Goal: Information Seeking & Learning: Understand process/instructions

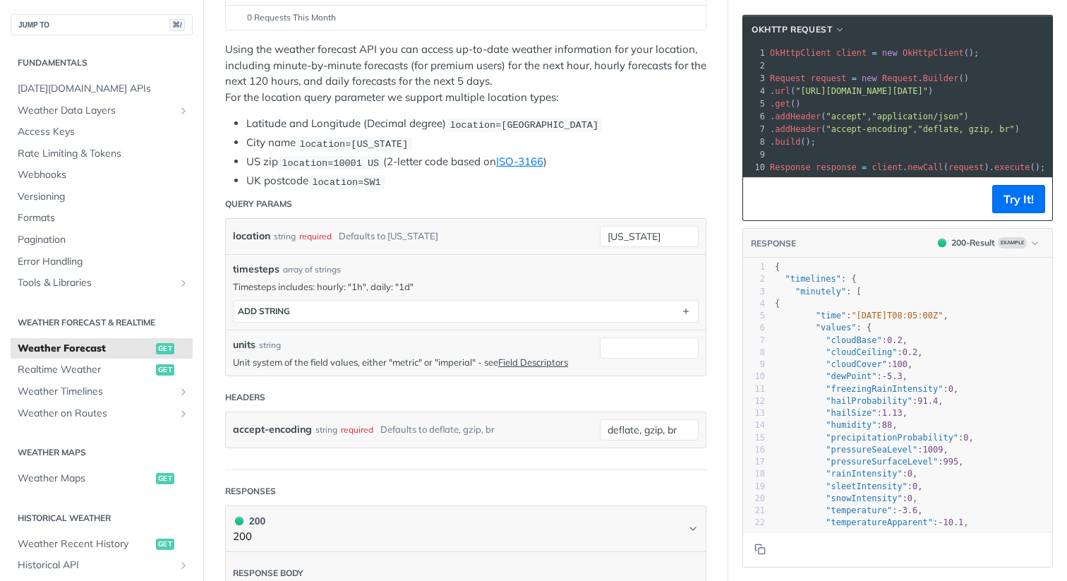
scroll to position [250, 0]
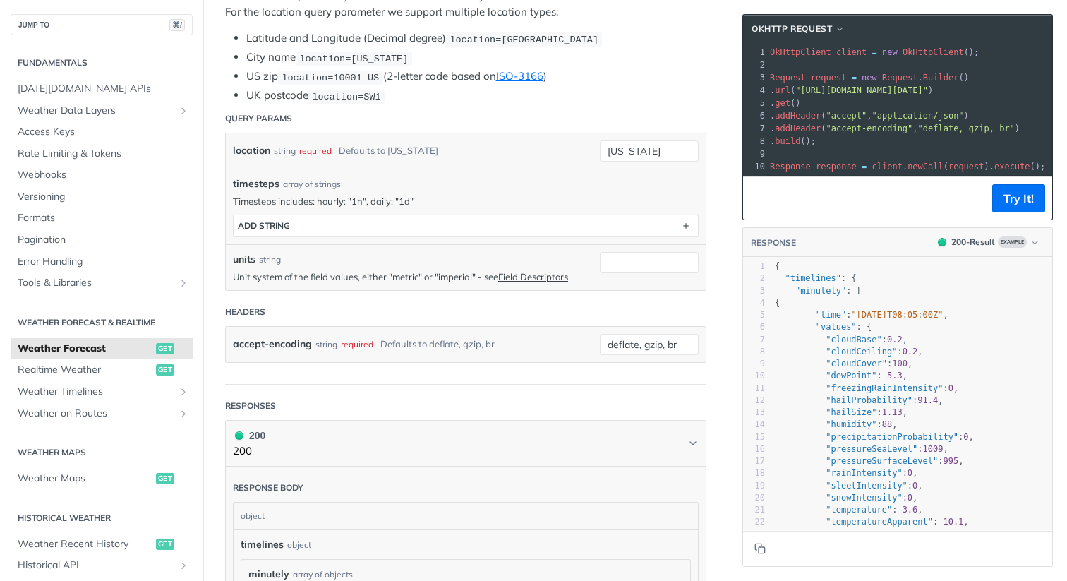
scroll to position [347, 0]
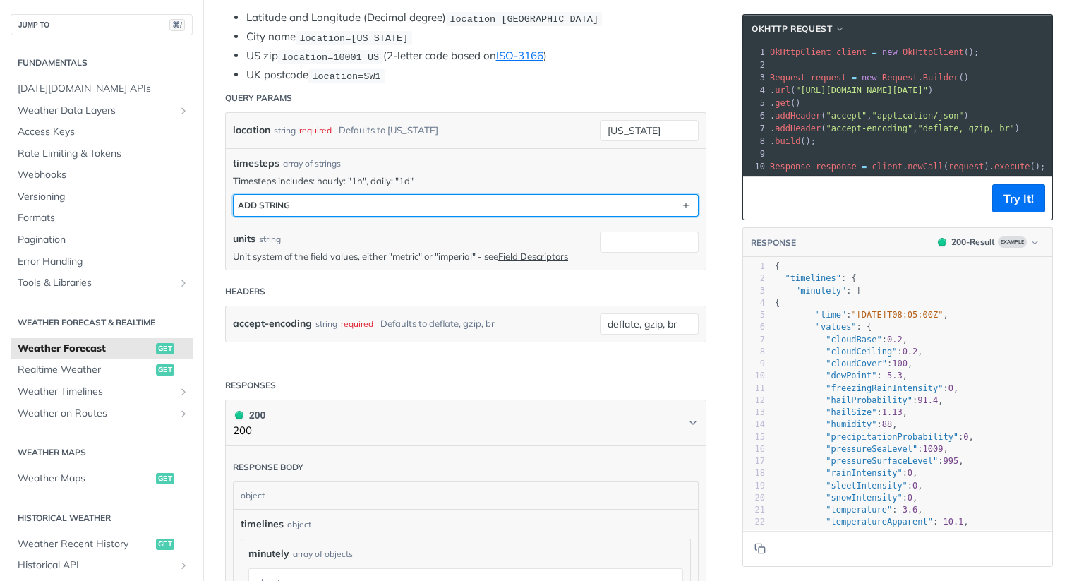
click at [577, 210] on button "ADD string" at bounding box center [466, 205] width 465 height 21
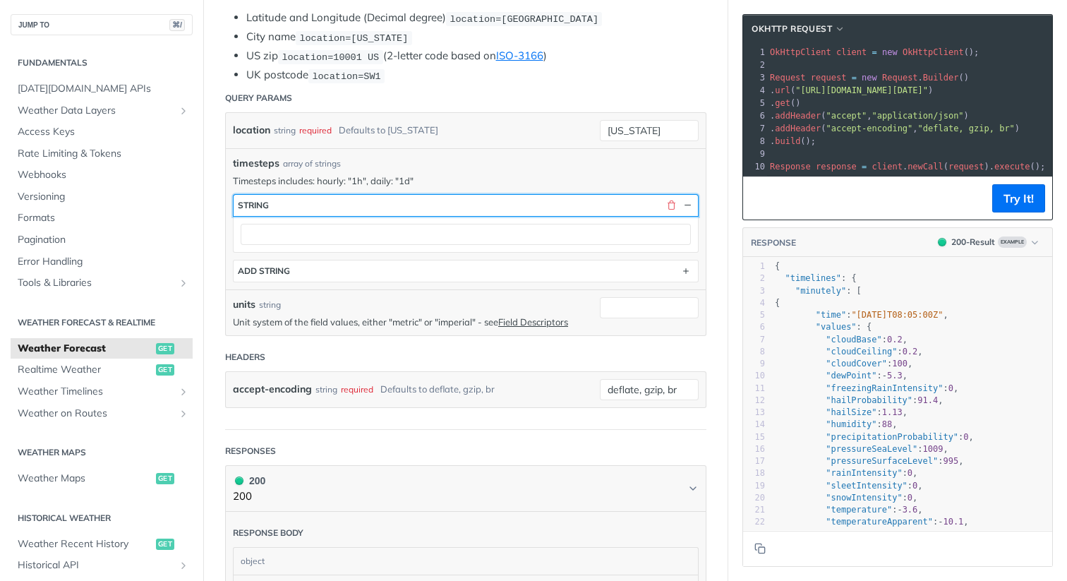
click at [571, 211] on button "string" at bounding box center [466, 205] width 465 height 21
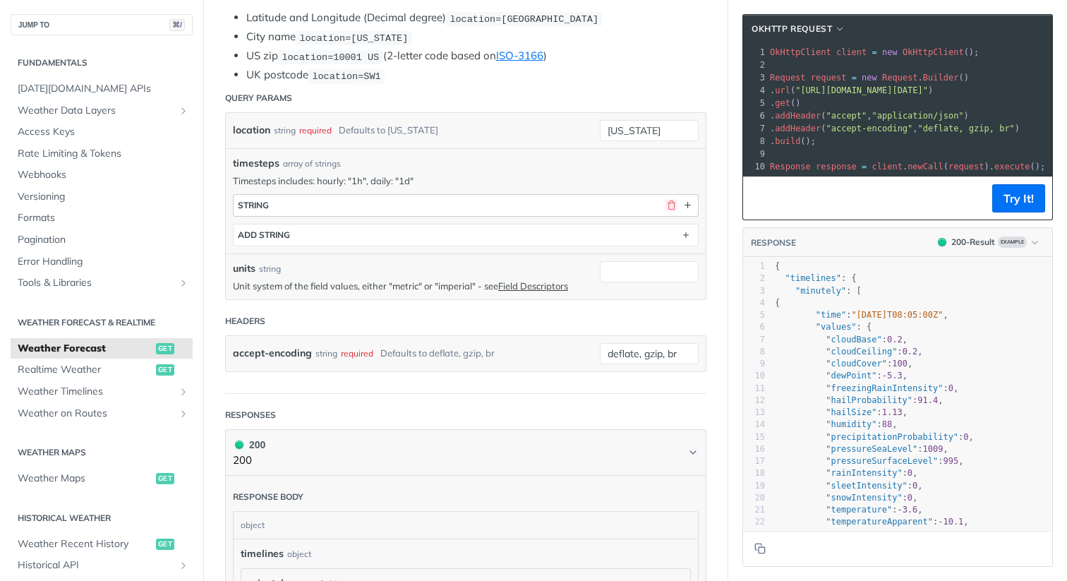
click at [673, 205] on button "button" at bounding box center [671, 205] width 13 height 13
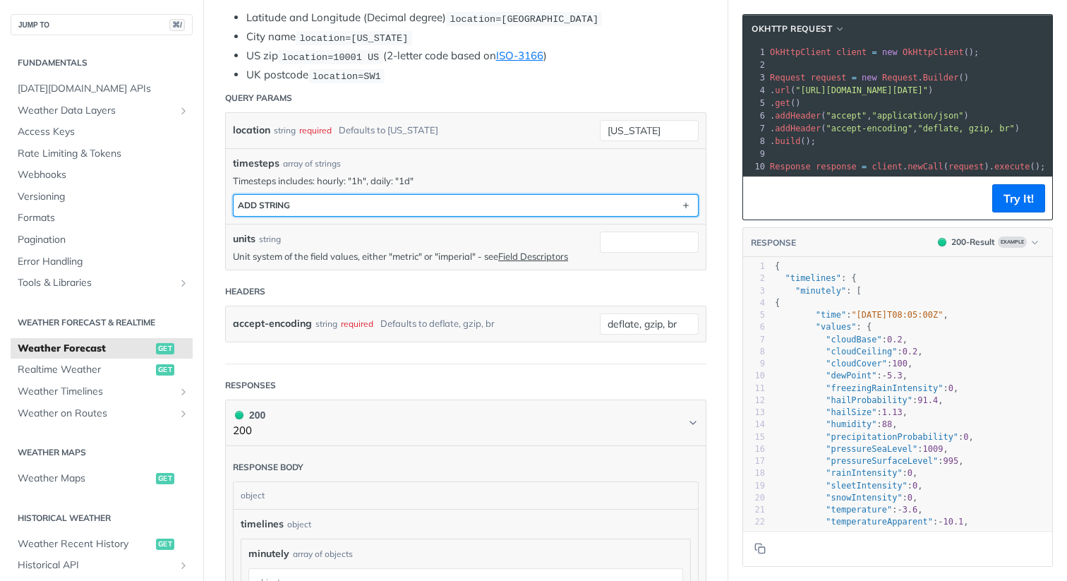
click at [561, 206] on button "ADD string" at bounding box center [466, 205] width 465 height 21
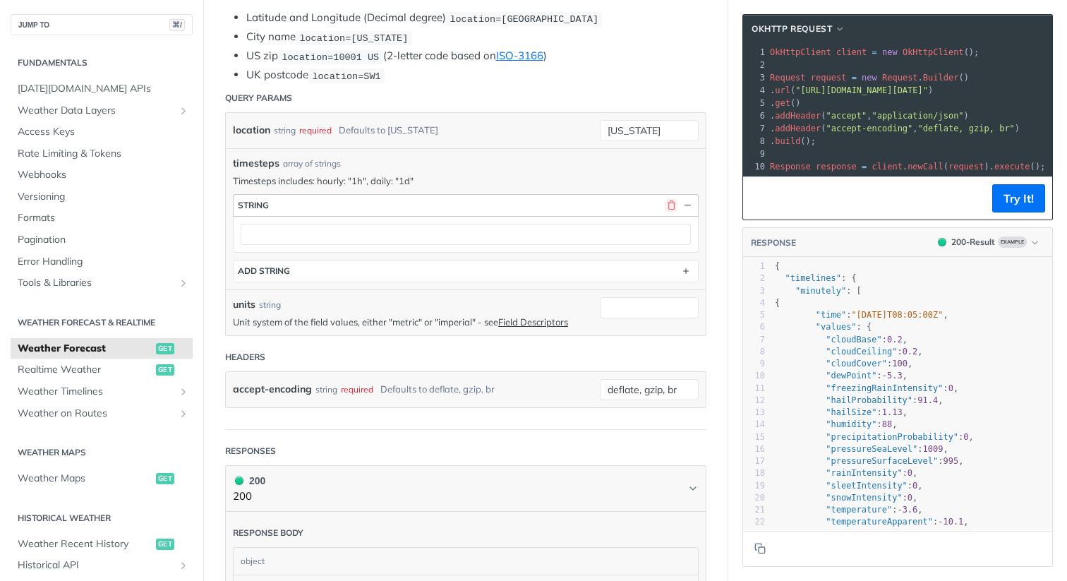
click at [668, 203] on button "button" at bounding box center [671, 205] width 13 height 13
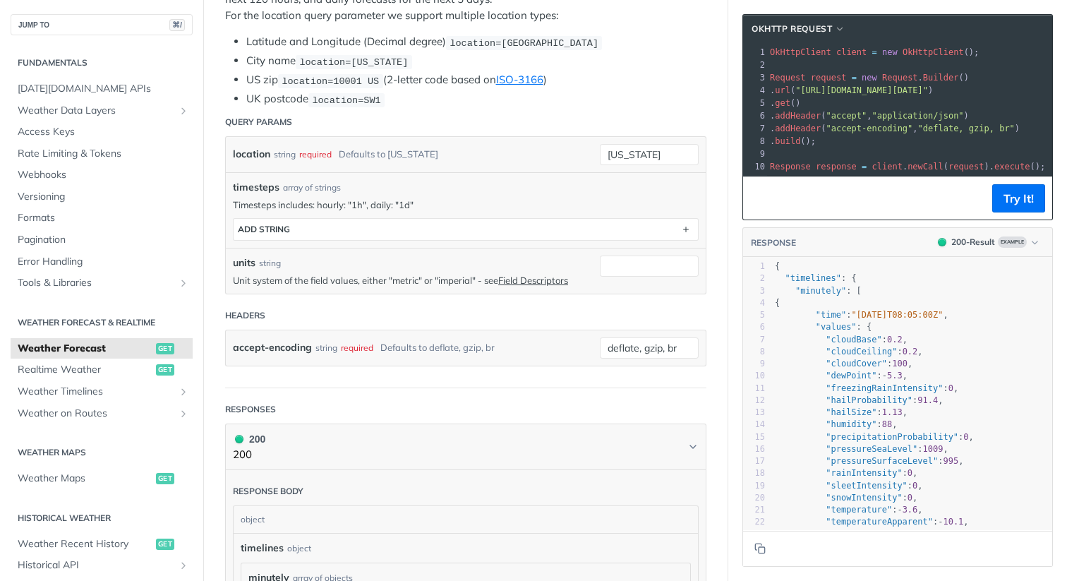
scroll to position [314, 0]
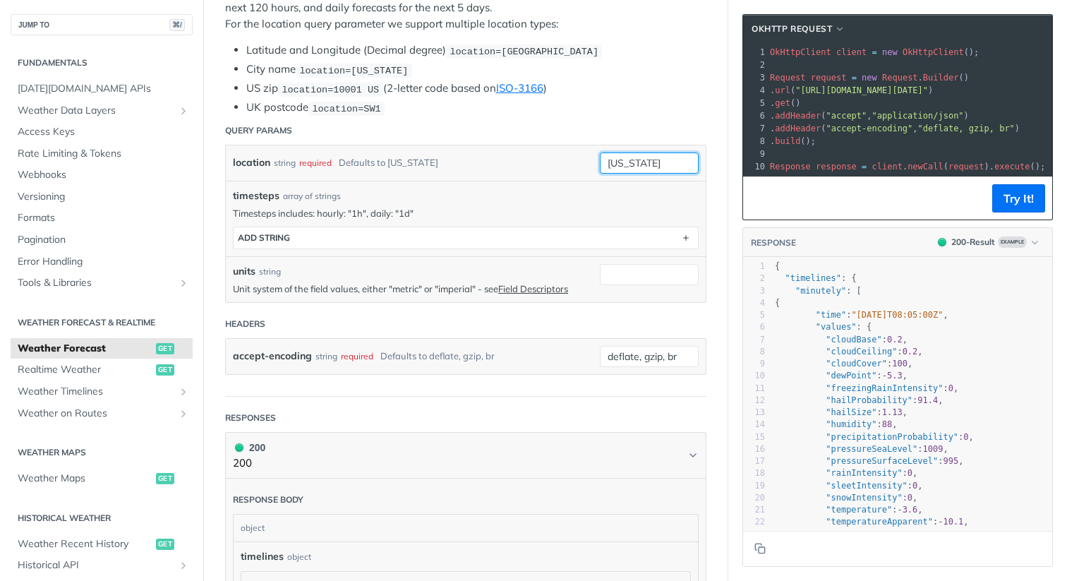
click at [656, 165] on input "[US_STATE]" at bounding box center [649, 162] width 99 height 21
click at [617, 116] on header "Query Params" at bounding box center [465, 130] width 481 height 28
click at [1026, 200] on button "Try It!" at bounding box center [1019, 198] width 53 height 28
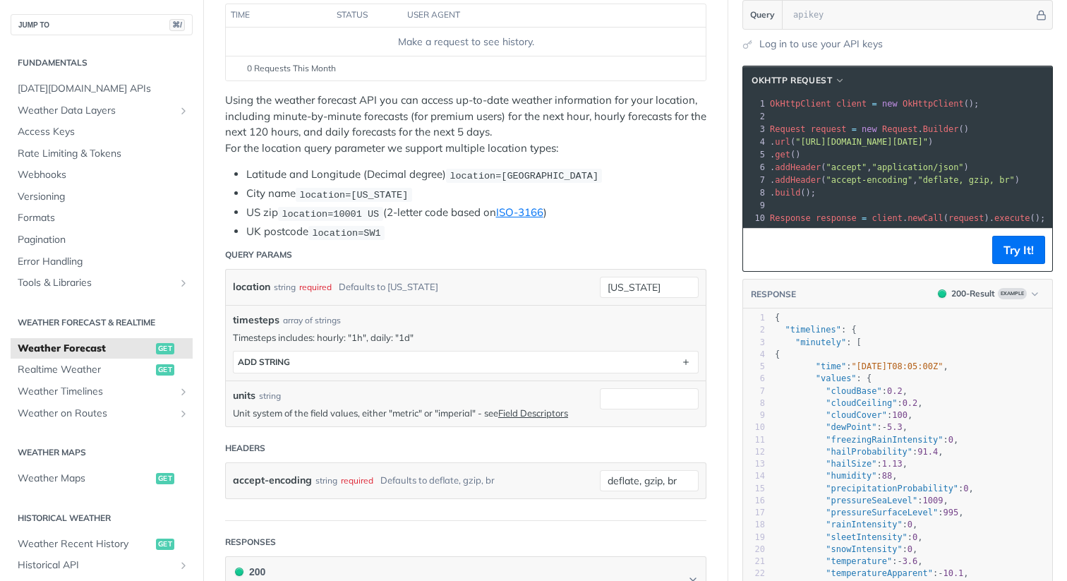
click at [642, 213] on li "US zip location=10001 US (2-letter code based on ISO-3166 )" at bounding box center [476, 213] width 460 height 16
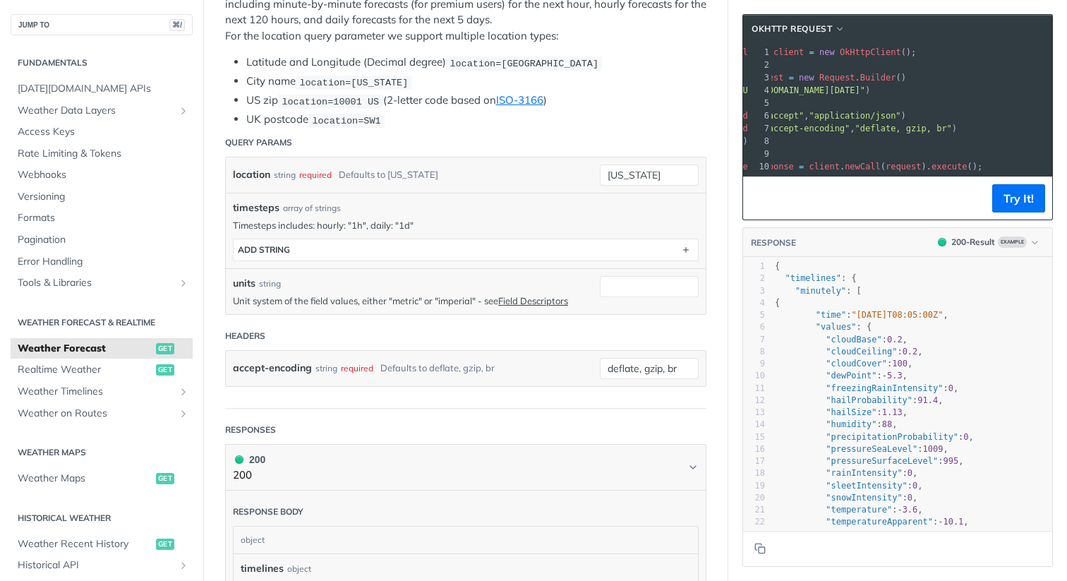
scroll to position [0, 148]
drag, startPoint x: 887, startPoint y: 89, endPoint x: 1043, endPoint y: 91, distance: 156.7
click at [780, 91] on span ""https://api.tomorrow.io/v4/weather/forecast?location=new%20york&timesteps="" at bounding box center [713, 90] width 133 height 10
click at [842, 150] on pre "​" at bounding box center [835, 154] width 433 height 13
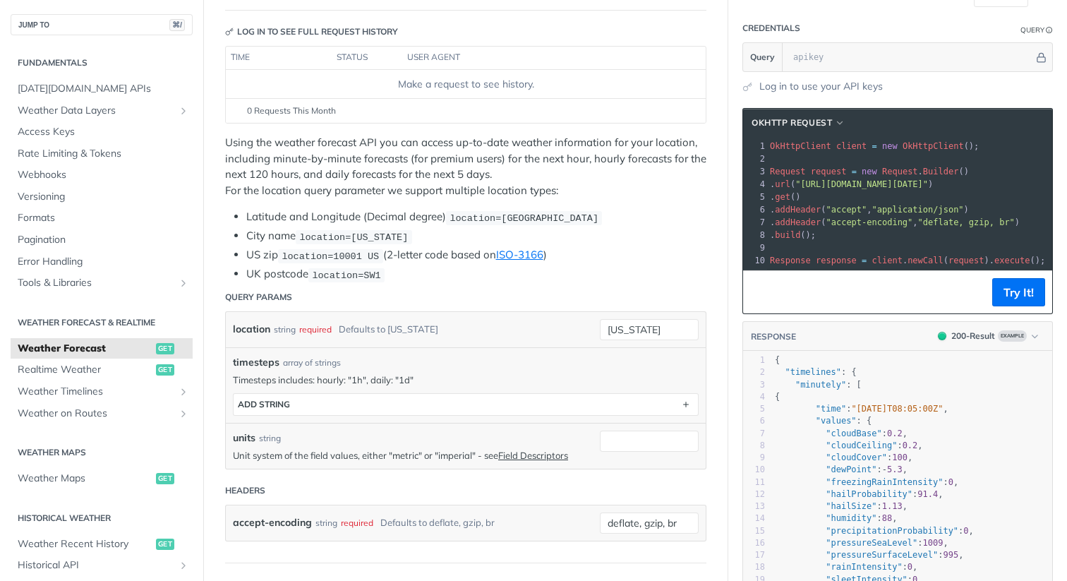
scroll to position [0, 0]
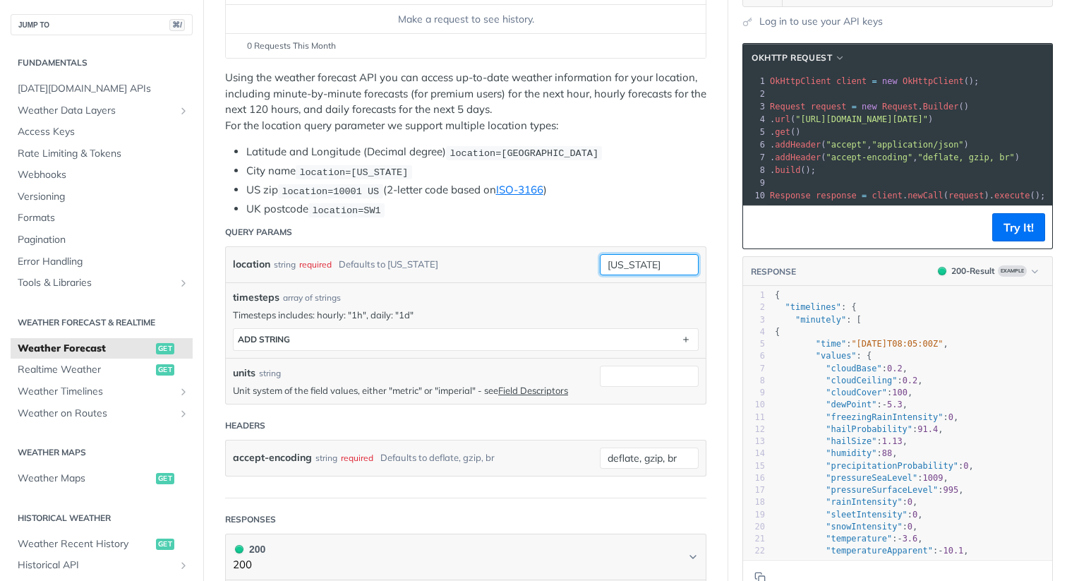
click at [658, 263] on input "[US_STATE]" at bounding box center [649, 264] width 99 height 21
click at [610, 232] on header "Query Params" at bounding box center [465, 232] width 481 height 28
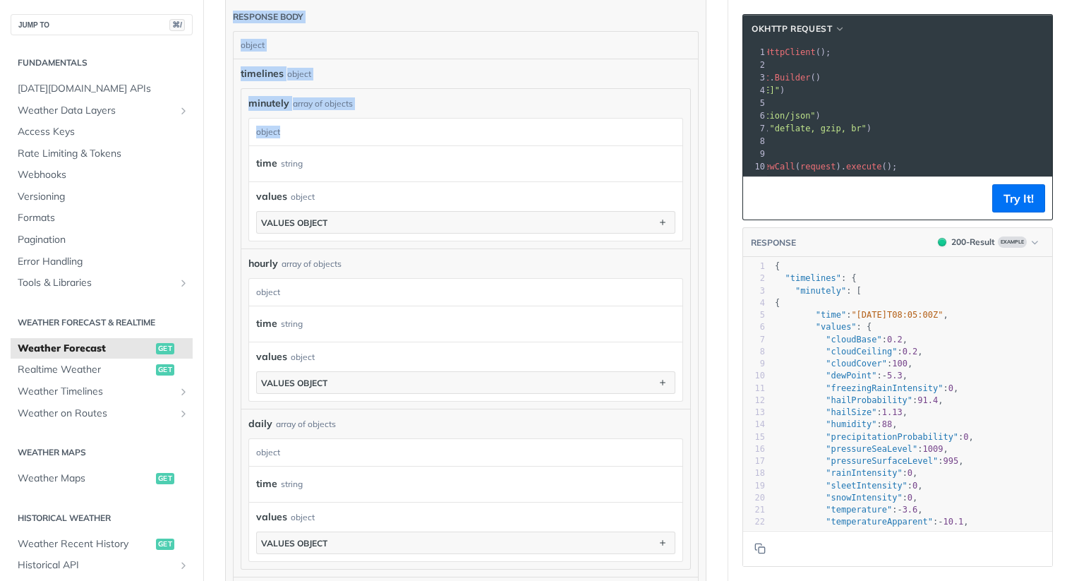
scroll to position [809, 0]
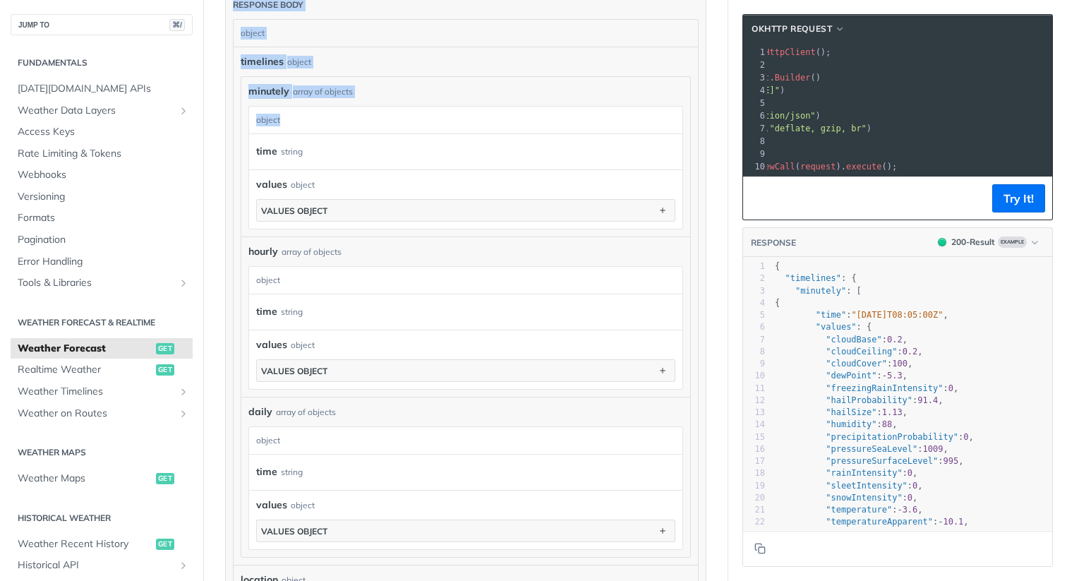
drag, startPoint x: 506, startPoint y: 122, endPoint x: 657, endPoint y: 128, distance: 150.5
click at [657, 128] on article "Weather Forecast get https://api.tomorrow.io/v4 /weather/forecast Log in to see…" at bounding box center [465, 134] width 525 height 1736
copy article "42.3478, -71.0466 City name location=new york US zip location=10001 US (2-lette…"
click at [532, 169] on div "values object values object" at bounding box center [465, 198] width 433 height 59
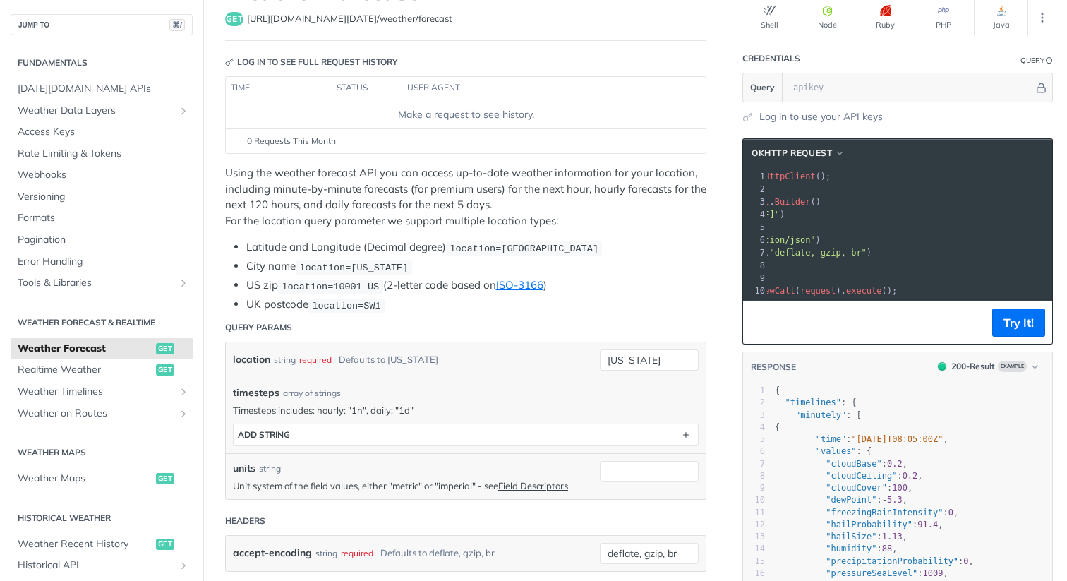
scroll to position [143, 0]
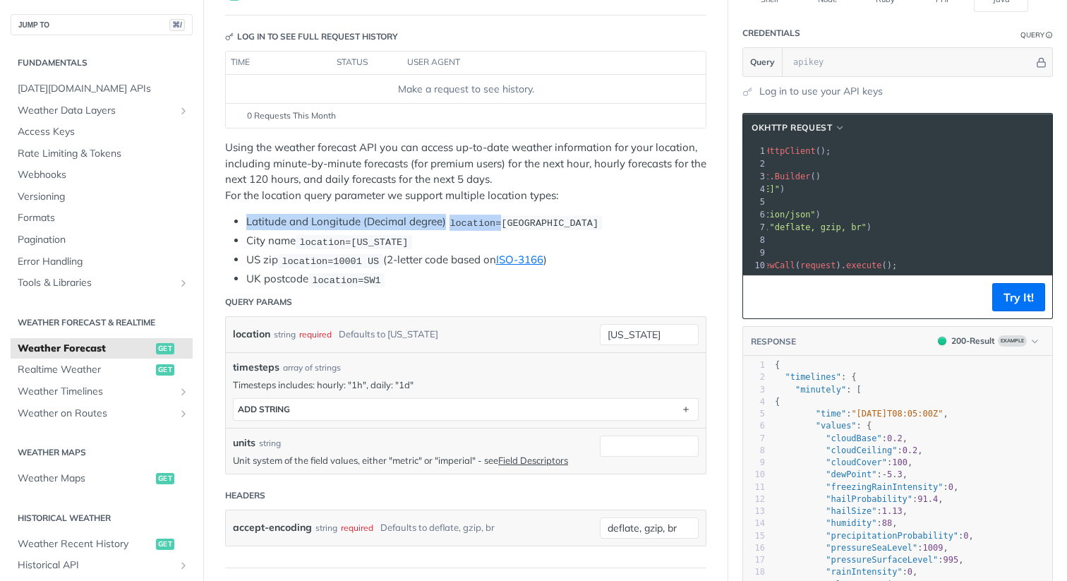
copy li "Latitude and Longitude (Decimal degree) location="
drag, startPoint x: 505, startPoint y: 221, endPoint x: 650, endPoint y: 212, distance: 145.0
click at [650, 212] on div "Using the weather forecast API you can access up-to-date weather information fo…" at bounding box center [465, 214] width 481 height 148
click at [553, 228] on code "location=[GEOGRAPHIC_DATA]" at bounding box center [524, 223] width 156 height 14
copy span "42.3478, -71.0466"
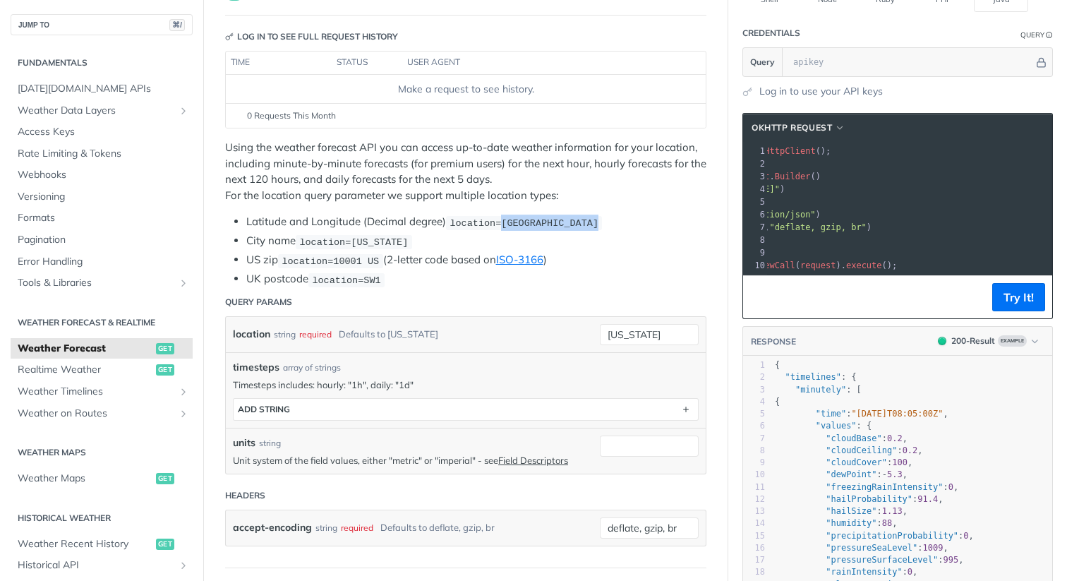
drag, startPoint x: 503, startPoint y: 223, endPoint x: 628, endPoint y: 218, distance: 125.1
click at [628, 218] on li "Latitude and Longitude (Decimal degree) location=42.3478, -71.0466" at bounding box center [476, 222] width 460 height 16
drag, startPoint x: 934, startPoint y: 188, endPoint x: 981, endPoint y: 188, distance: 47.3
click at [780, 188] on span ""https://api.tomorrow.io/v4/weather/forecast?location=new%20york&timesteps="" at bounding box center [713, 189] width 133 height 10
click at [844, 249] on pre "​" at bounding box center [835, 252] width 433 height 13
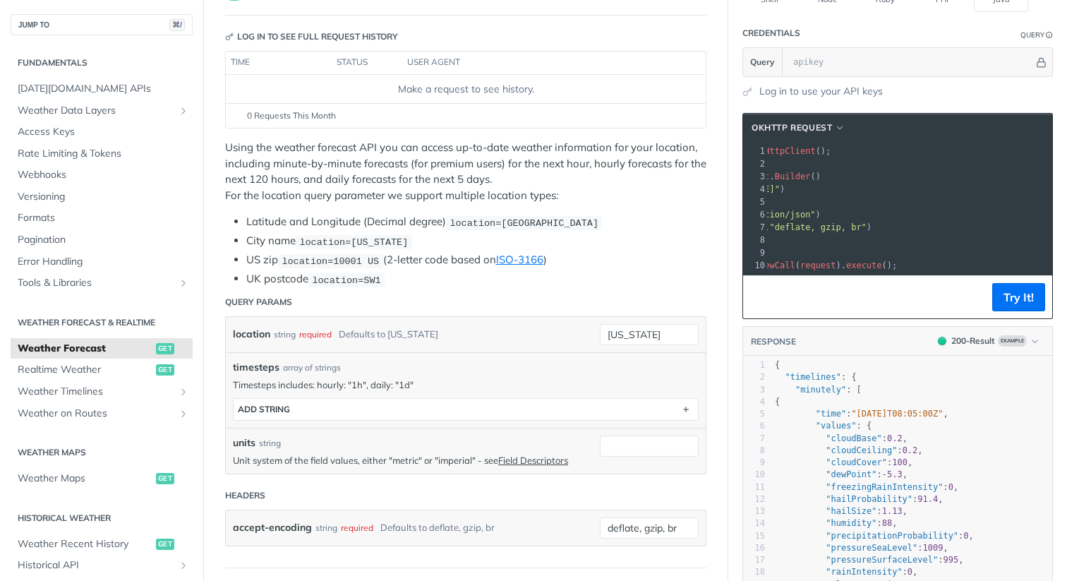
scroll to position [0, 0]
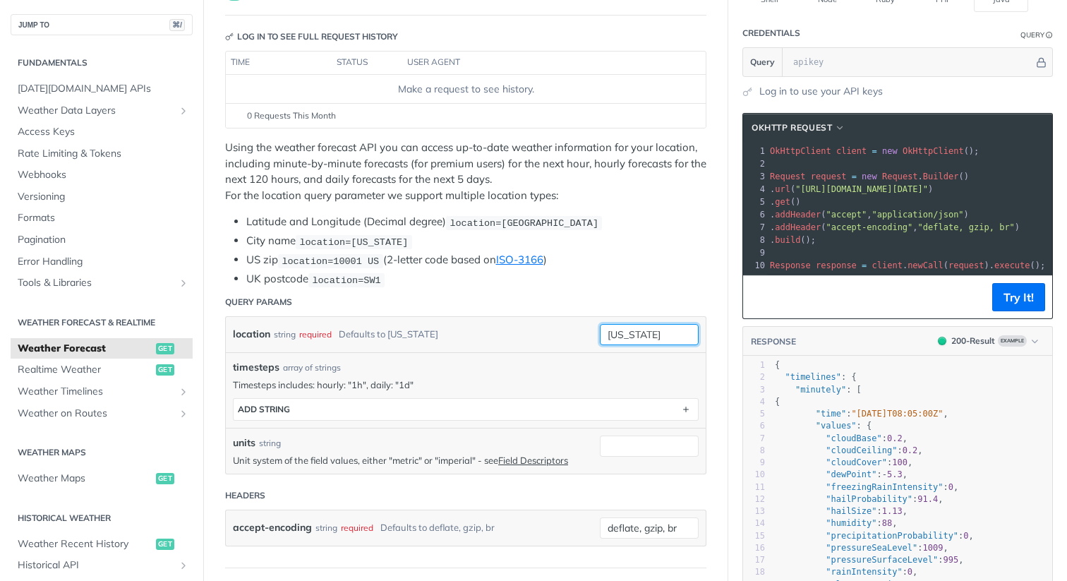
click at [655, 328] on input "[US_STATE]" at bounding box center [649, 334] width 99 height 21
paste input "42.3478, -71.0466"
type input "42.3478, -71.0466"
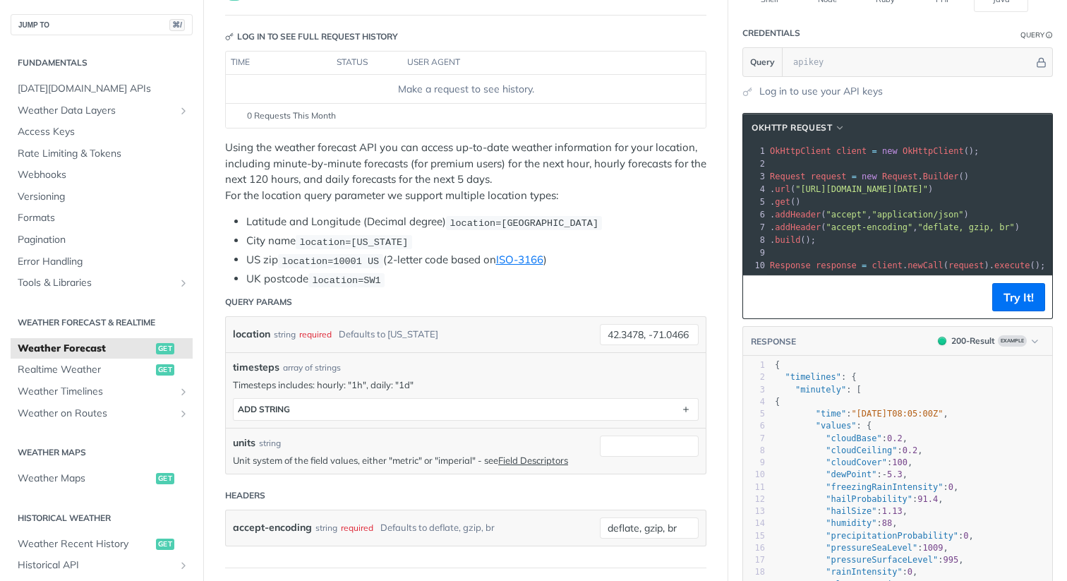
click at [647, 277] on li "UK postcode location=SW1" at bounding box center [476, 279] width 460 height 16
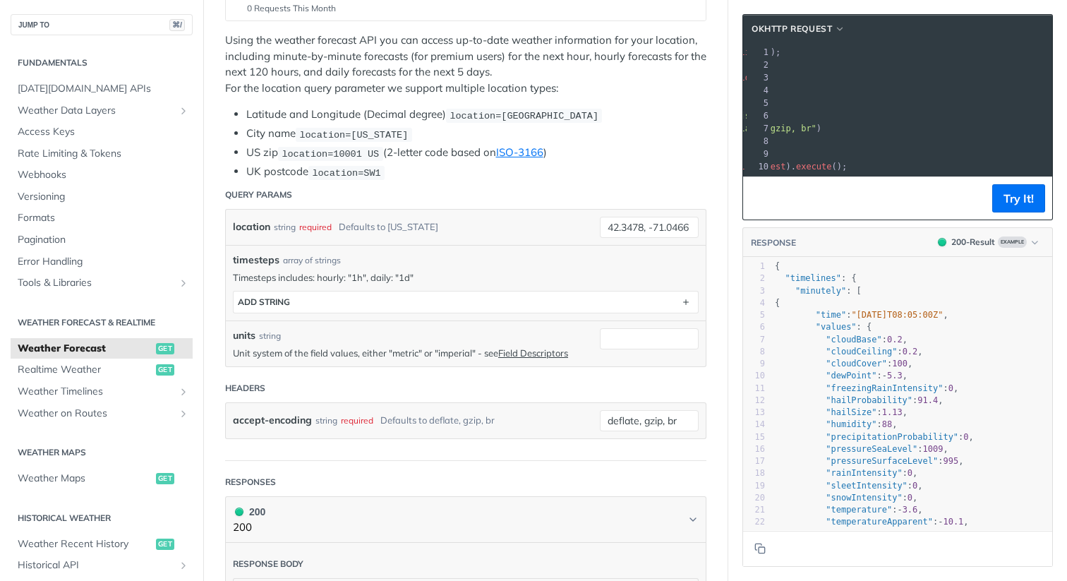
scroll to position [0, 204]
click at [1024, 204] on button "Try It!" at bounding box center [1019, 198] width 53 height 28
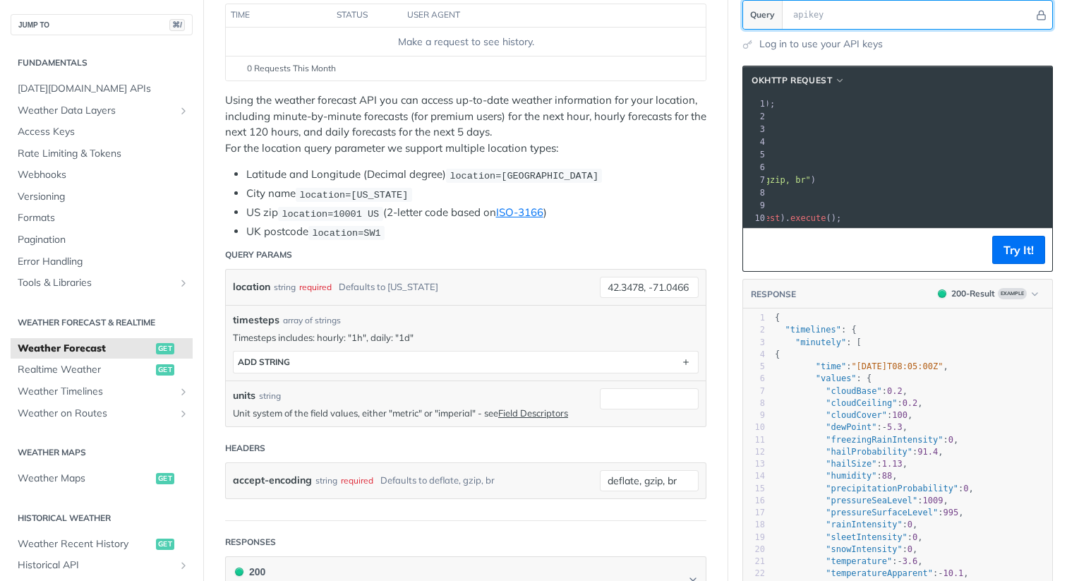
scroll to position [0, 174]
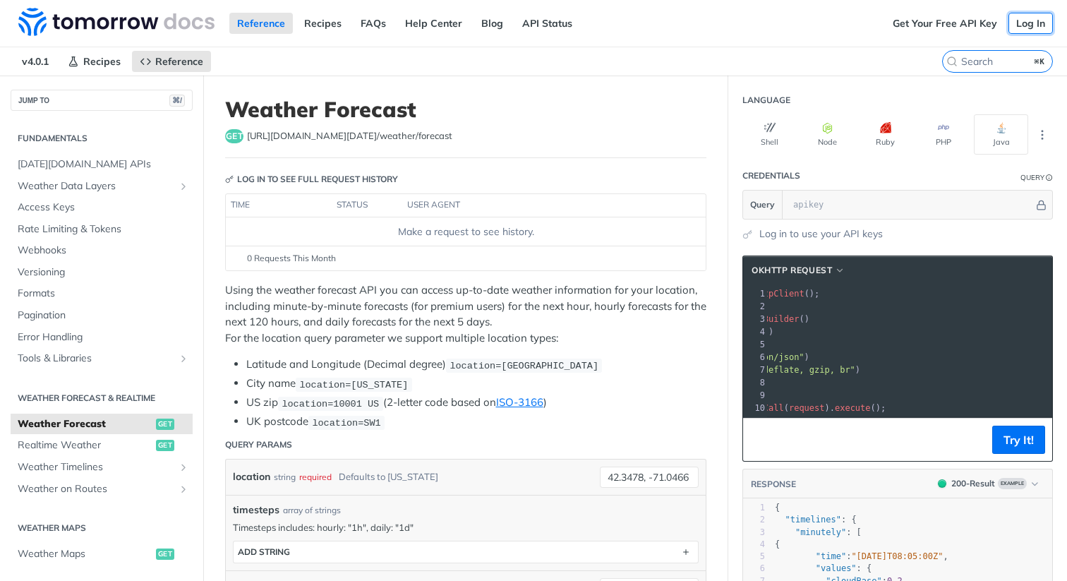
click at [1034, 18] on link "Log In" at bounding box center [1031, 23] width 44 height 21
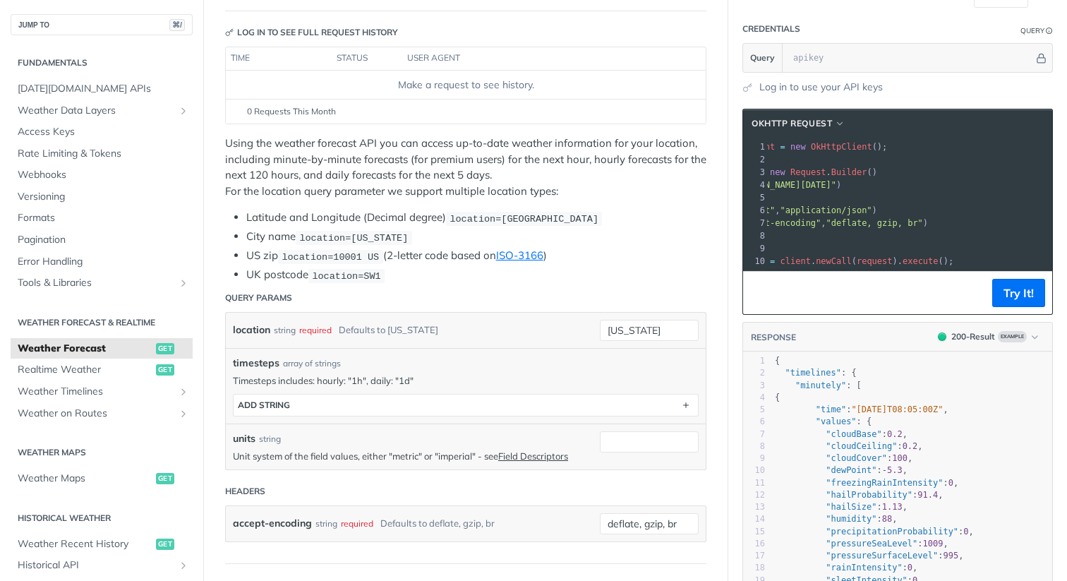
scroll to position [145, 0]
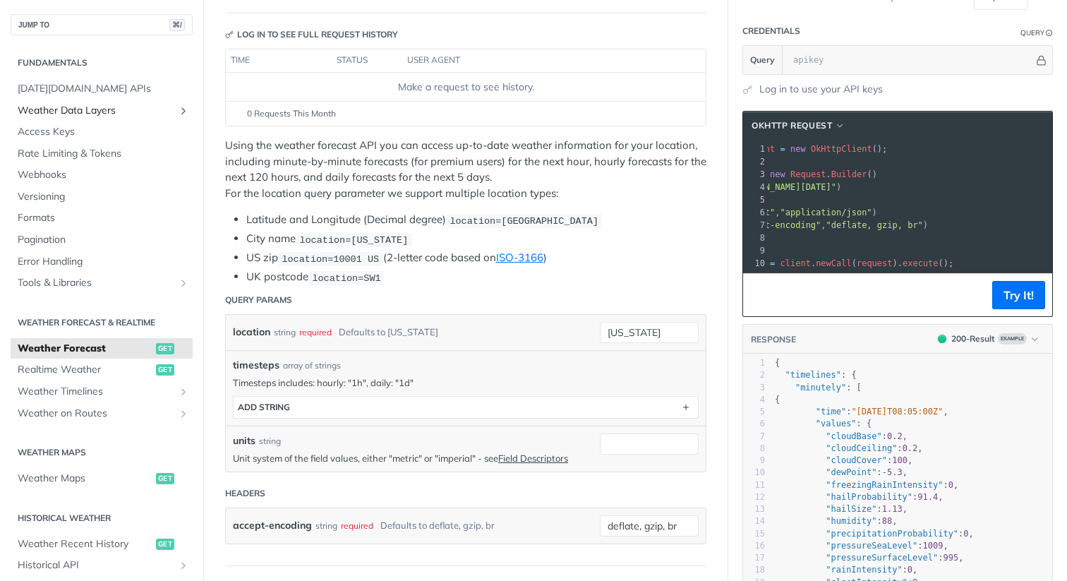
click at [181, 110] on icon "Show subpages for Weather Data Layers" at bounding box center [183, 110] width 11 height 11
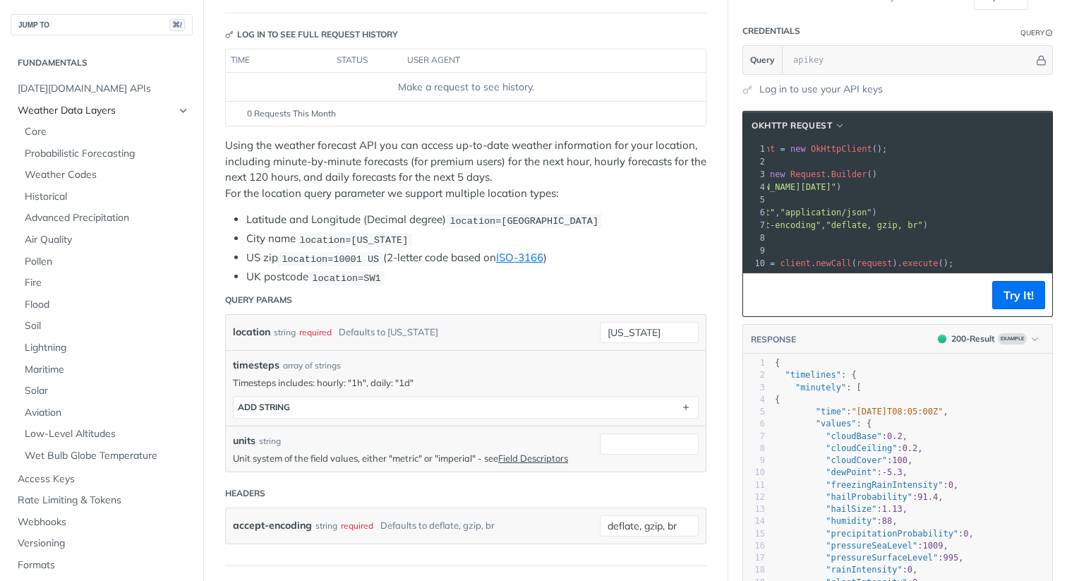
click at [181, 110] on icon "Hide subpages for Weather Data Layers" at bounding box center [183, 110] width 11 height 11
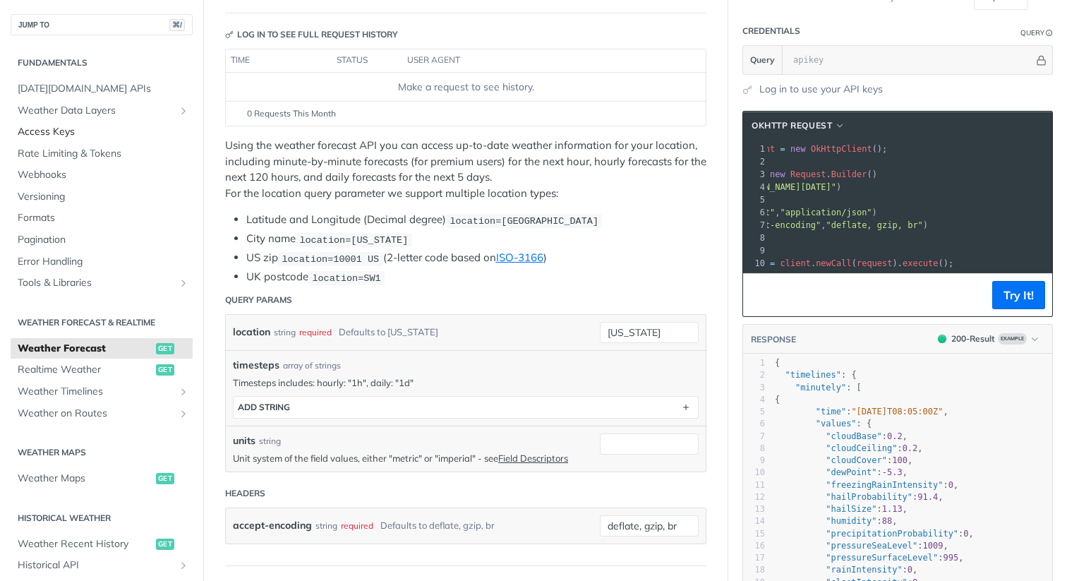
click at [165, 140] on link "Access Keys" at bounding box center [102, 131] width 182 height 21
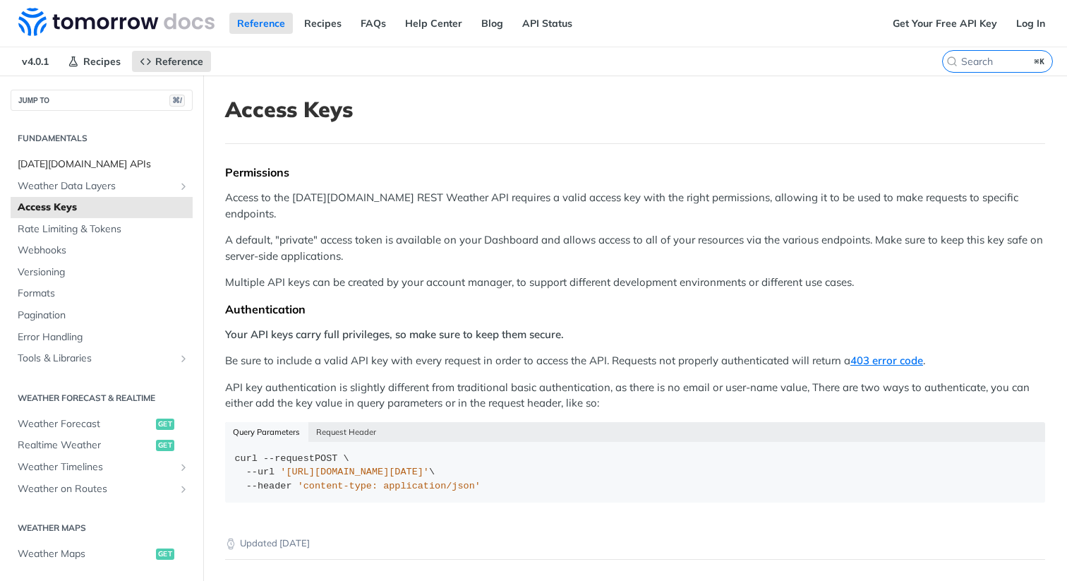
click at [135, 160] on span "[DATE][DOMAIN_NAME] APIs" at bounding box center [104, 164] width 172 height 14
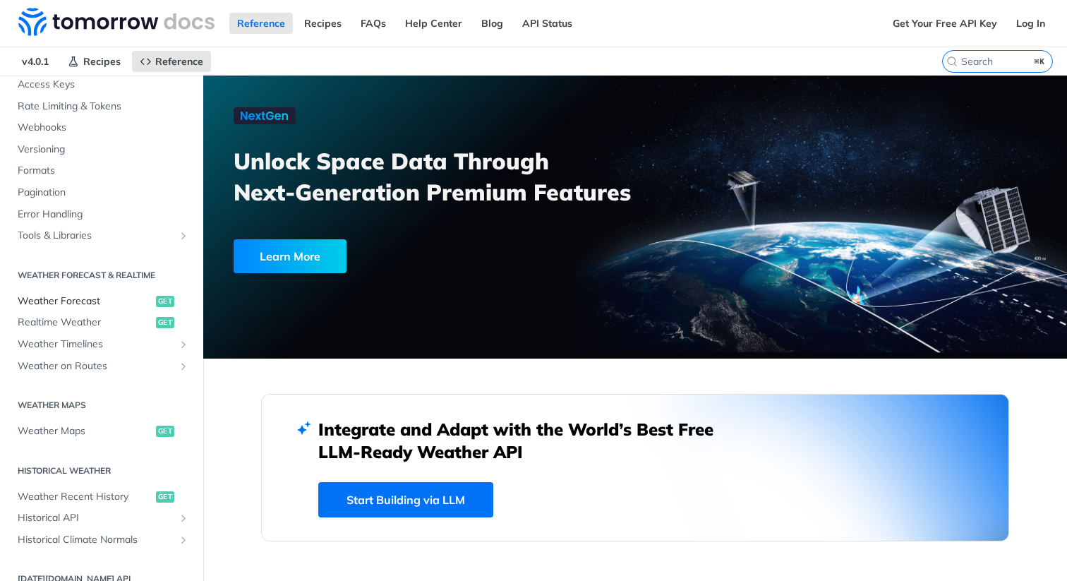
scroll to position [124, 0]
click at [111, 306] on span "Weather Forecast" at bounding box center [85, 300] width 135 height 14
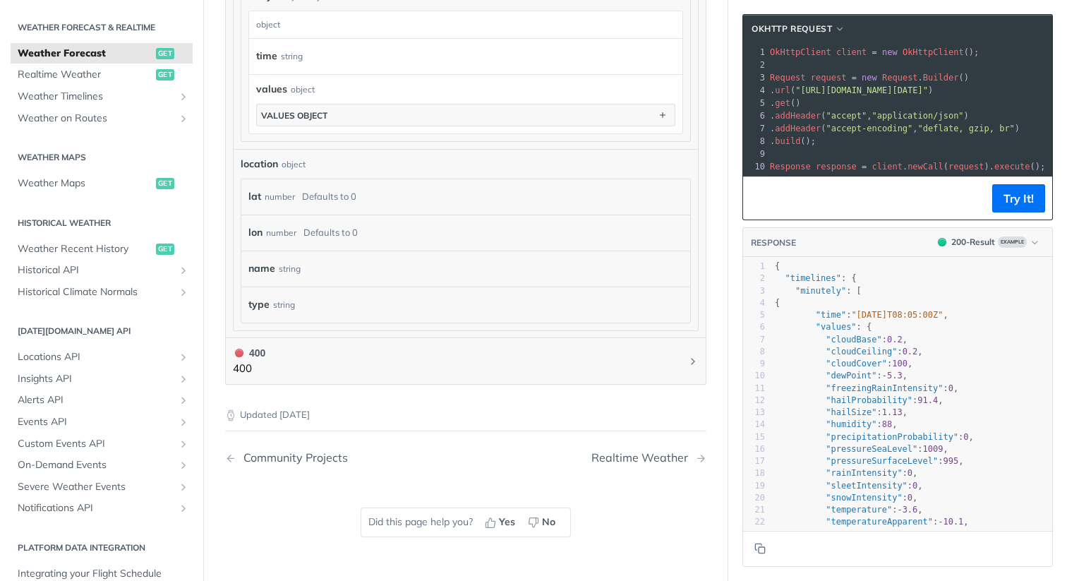
scroll to position [1223, 0]
click at [377, 383] on h1 "400 400" at bounding box center [465, 362] width 481 height 47
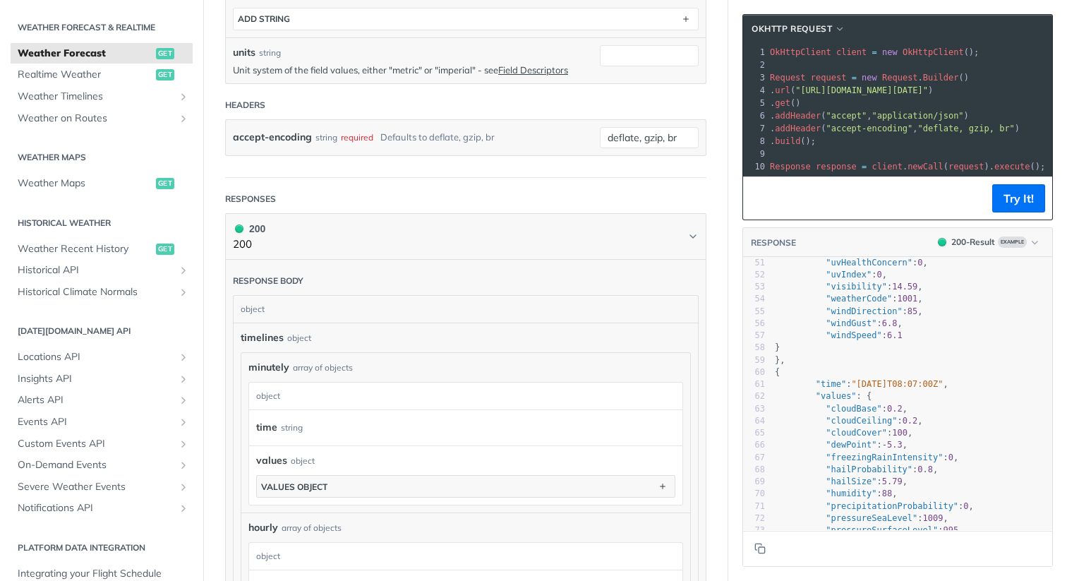
scroll to position [0, 0]
